Goal: Obtain resource: Obtain resource

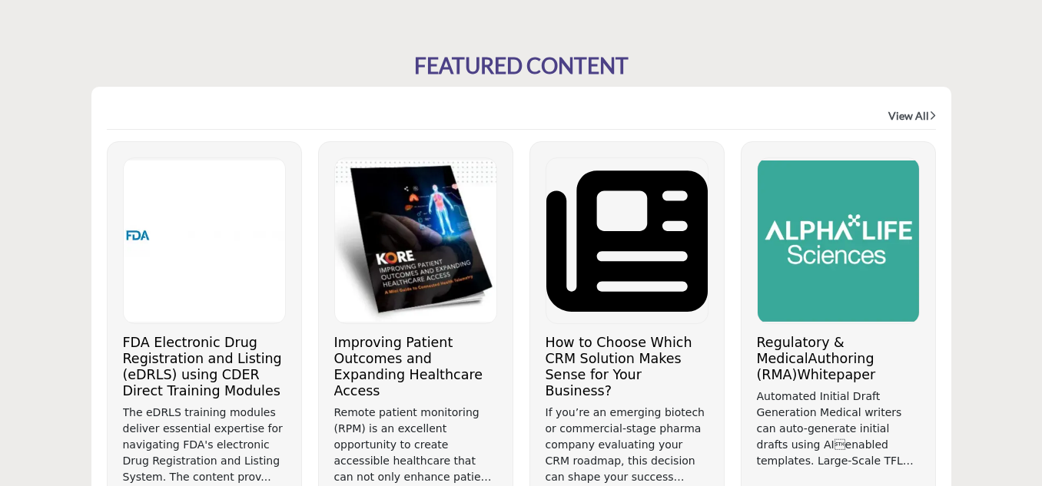
scroll to position [854, 0]
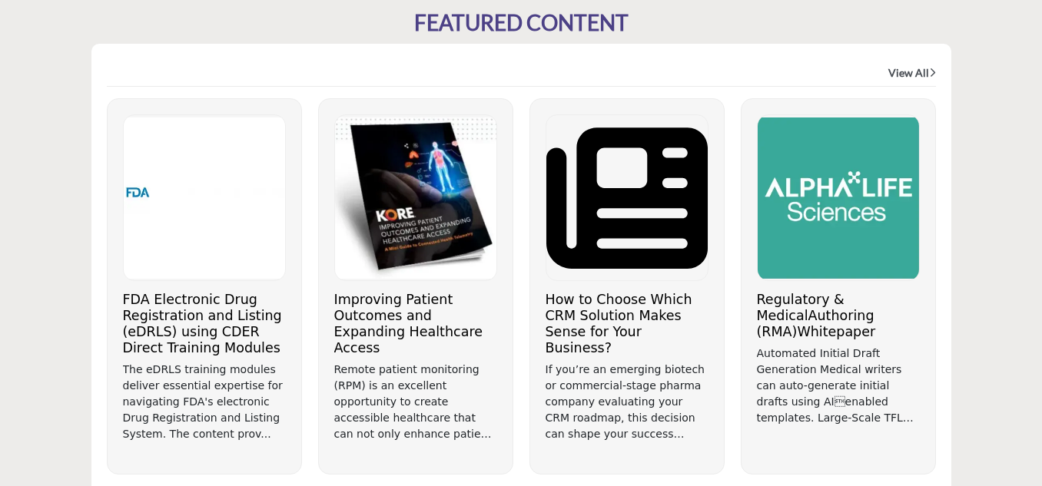
click at [389, 325] on h3 "Improving Patient Outcomes and Expanding Healthcare Access" at bounding box center [415, 324] width 163 height 65
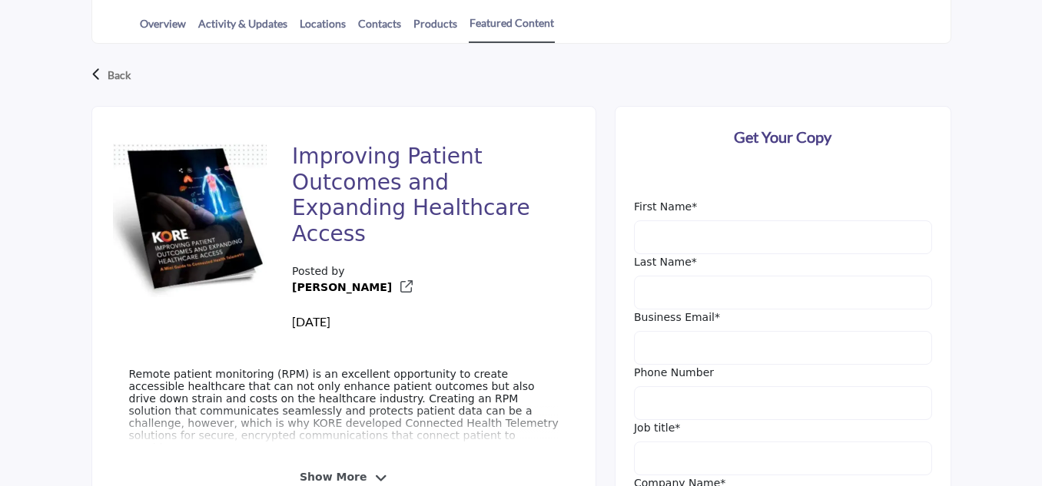
scroll to position [461, 0]
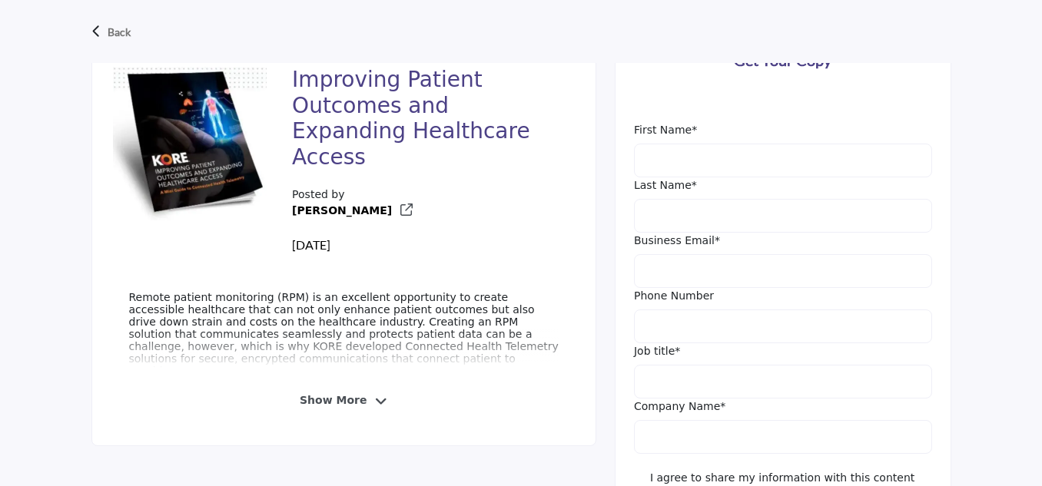
click at [348, 393] on span "Show More" at bounding box center [333, 401] width 67 height 16
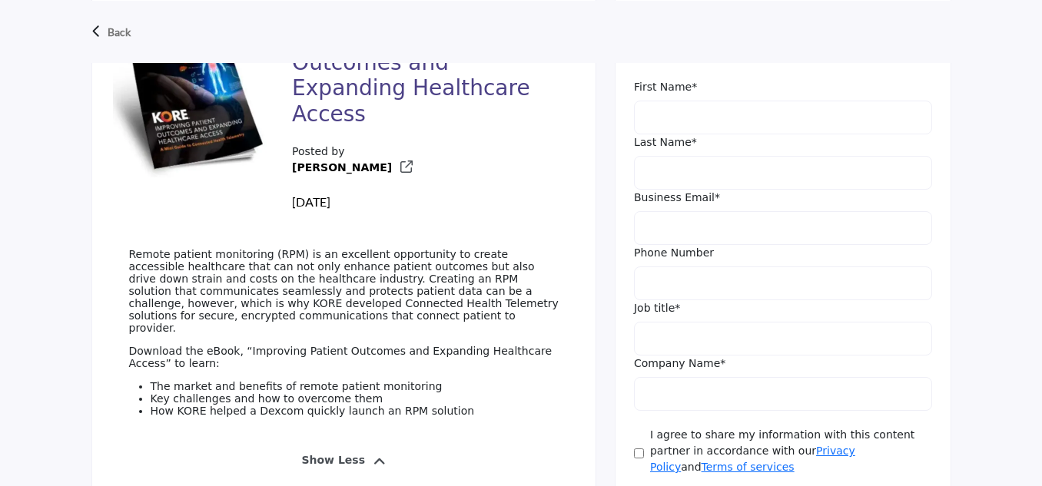
scroll to position [538, 0]
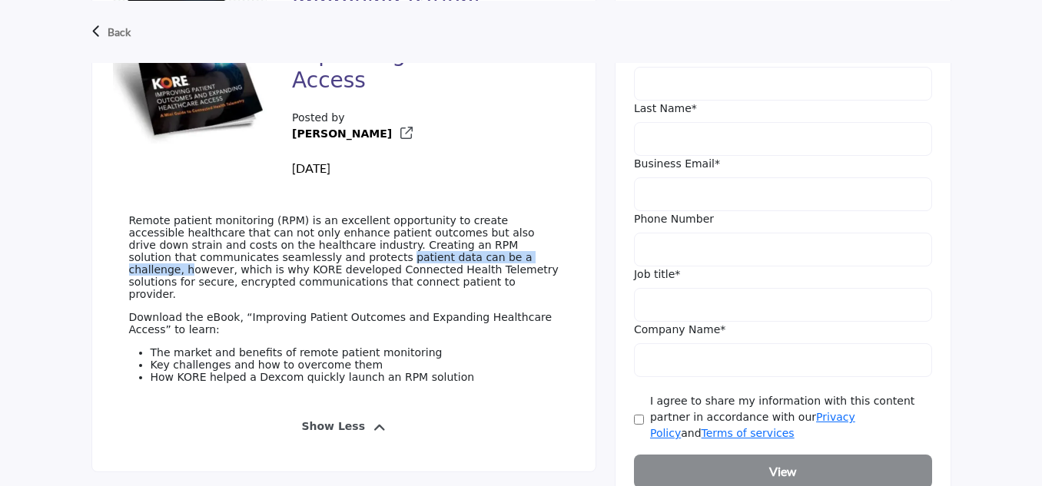
drag, startPoint x: 193, startPoint y: 247, endPoint x: 349, endPoint y: 244, distance: 156.0
click at [349, 244] on p "Remote patient monitoring (RPM) is an excellent opportunity to create accessibl…" at bounding box center [344, 257] width 430 height 86
click at [288, 267] on p "Remote patient monitoring (RPM) is an excellent opportunity to create accessibl…" at bounding box center [344, 257] width 430 height 86
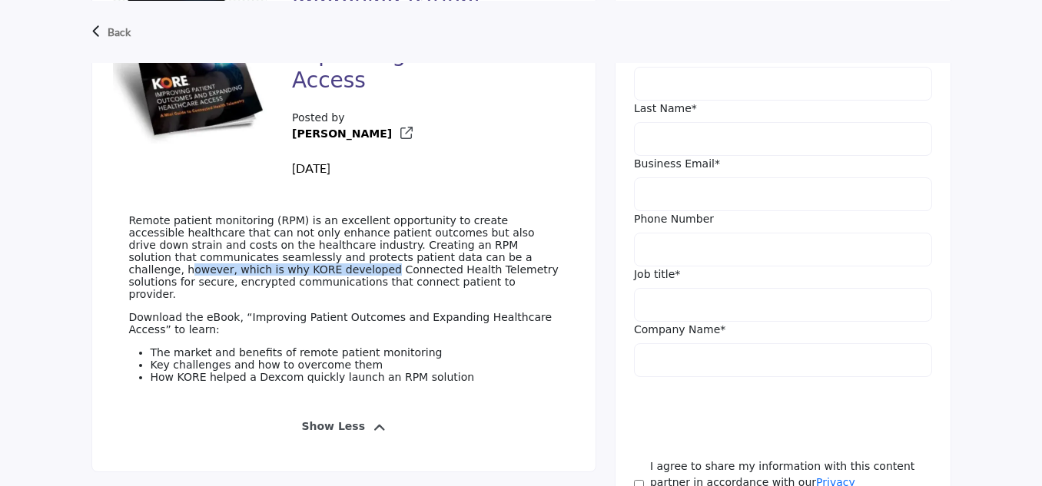
drag, startPoint x: 354, startPoint y: 245, endPoint x: 546, endPoint y: 244, distance: 191.3
click at [546, 244] on p "Remote patient monitoring (RPM) is an excellent opportunity to create accessibl…" at bounding box center [344, 257] width 430 height 86
click at [237, 311] on p "Download the eBook, “Improving Patient Outcomes and Expanding Healthcare Access…" at bounding box center [344, 323] width 430 height 25
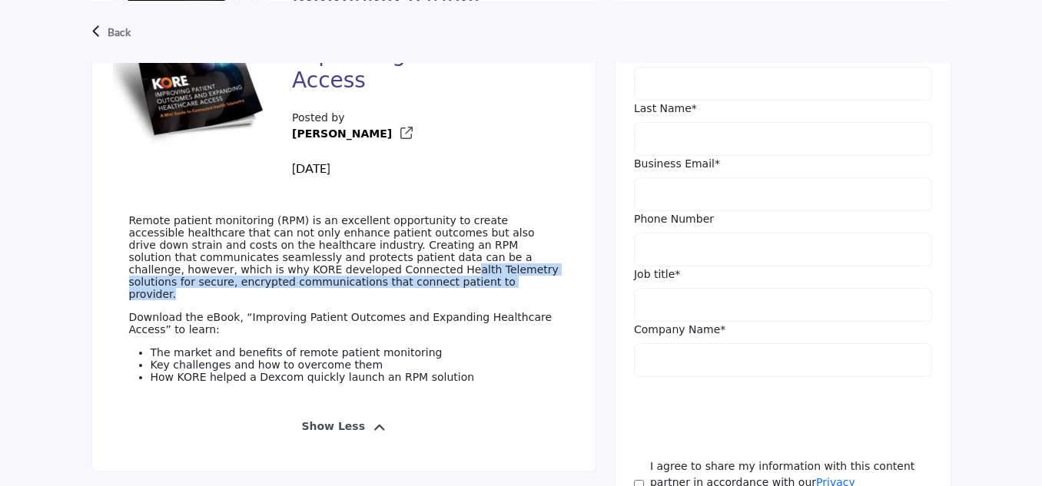
drag, startPoint x: 196, startPoint y: 260, endPoint x: 336, endPoint y: 270, distance: 140.2
click at [535, 261] on p "Remote patient monitoring (RPM) is an excellent opportunity to create accessibl…" at bounding box center [344, 257] width 430 height 86
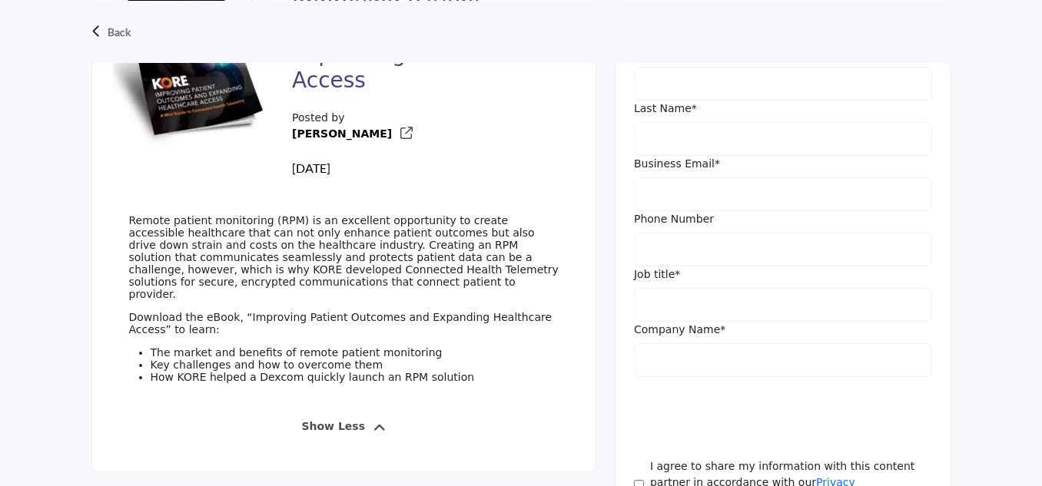
click at [237, 287] on div "Remote patient monitoring (RPM) is an excellent opportunity to create accessibl…" at bounding box center [344, 304] width 430 height 180
click at [201, 311] on p "Download the eBook, “Improving Patient Outcomes and Expanding Healthcare Access…" at bounding box center [344, 323] width 430 height 25
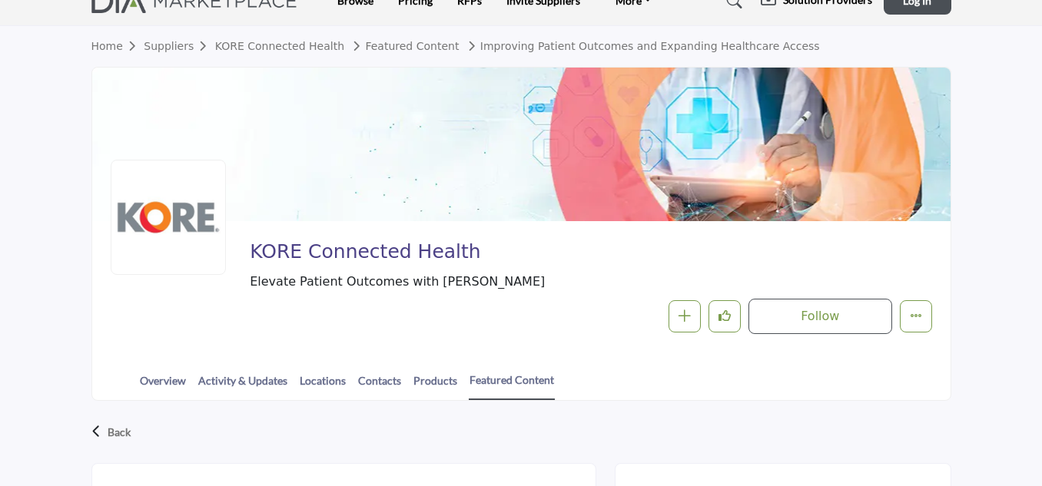
scroll to position [0, 0]
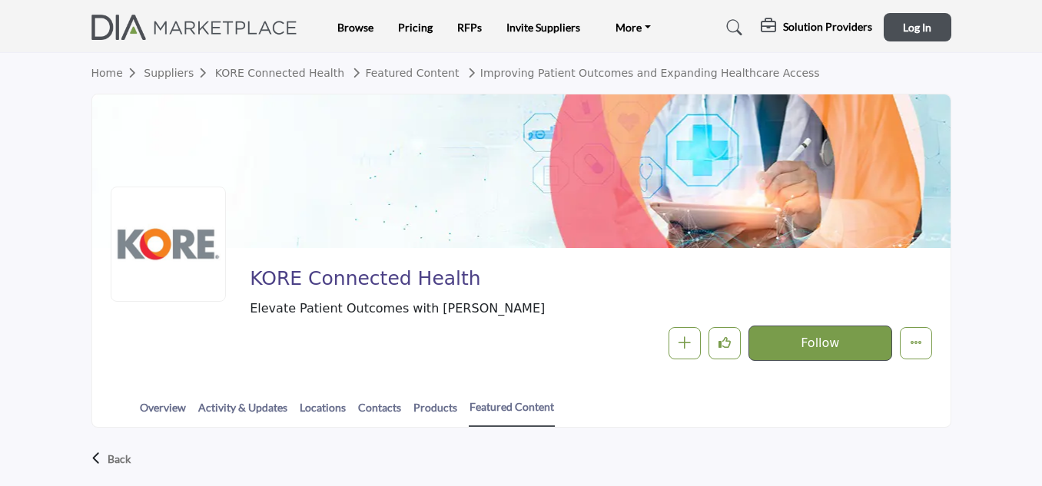
click at [801, 343] on button "Follow" at bounding box center [819, 343] width 143 height 35
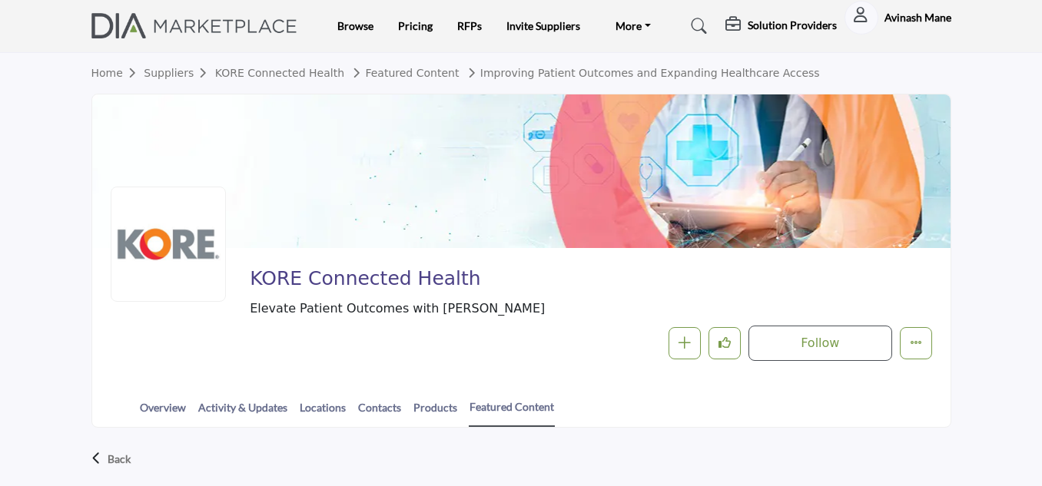
click at [634, 221] on div at bounding box center [521, 172] width 858 height 154
click at [640, 220] on div at bounding box center [521, 172] width 858 height 154
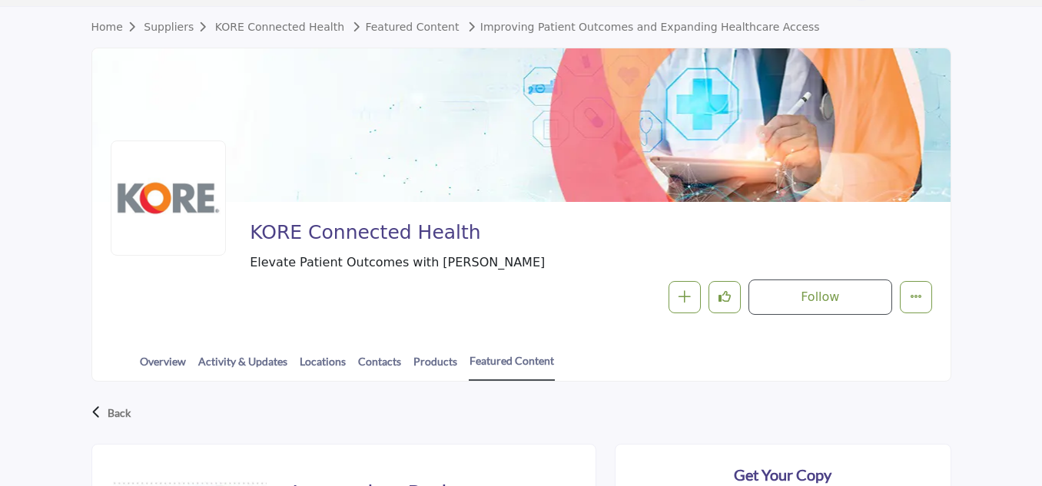
scroll to position [11, 0]
